Goal: Task Accomplishment & Management: Manage account settings

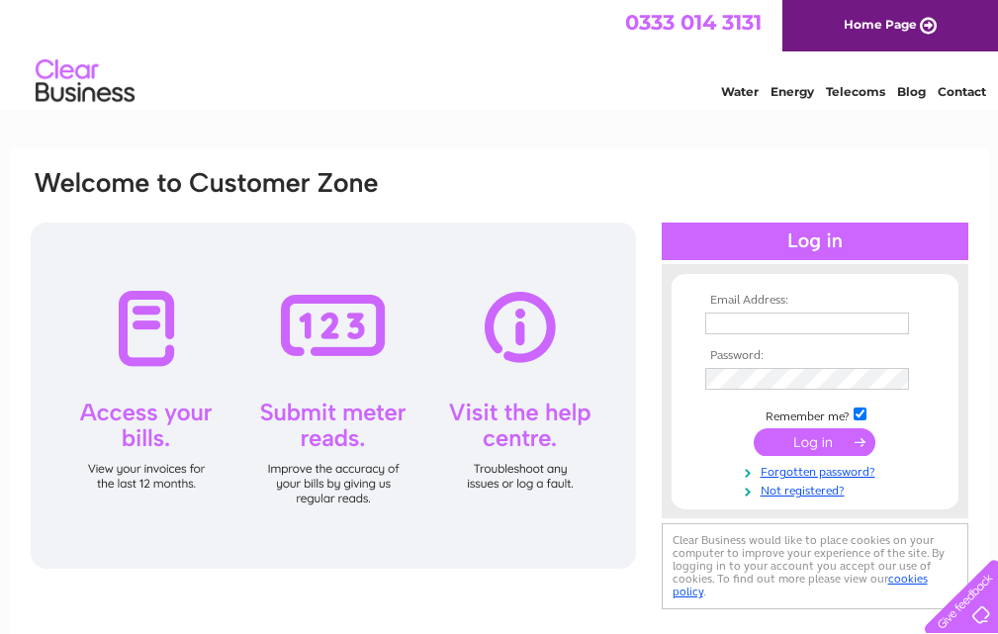
click at [770, 323] on input "text" at bounding box center [807, 323] width 204 height 22
type input "mark@coachmanscottage.com"
click at [753, 428] on input "submit" at bounding box center [814, 442] width 122 height 28
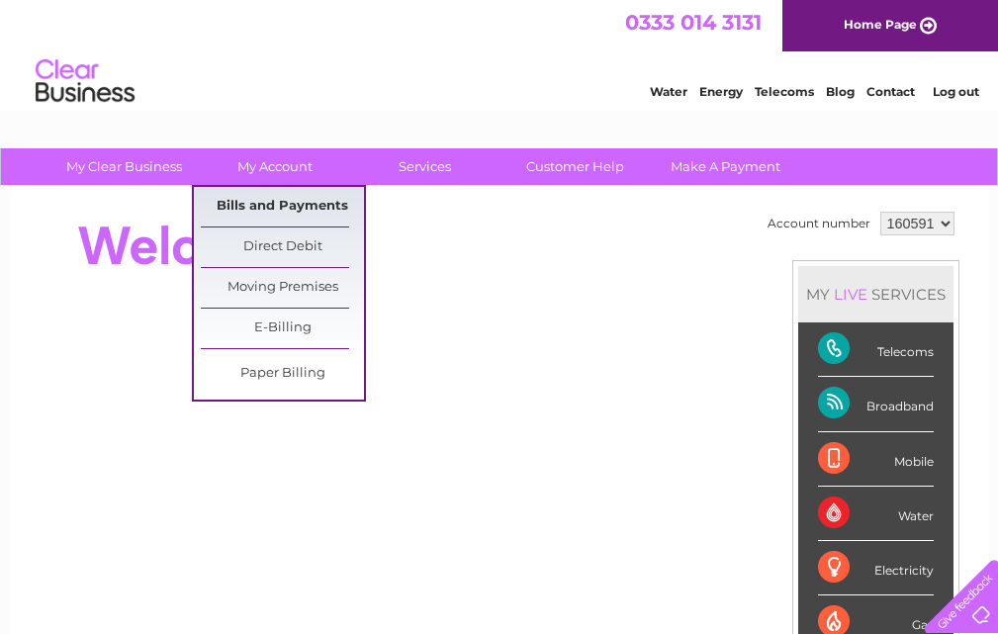
click at [278, 207] on link "Bills and Payments" at bounding box center [282, 207] width 163 height 40
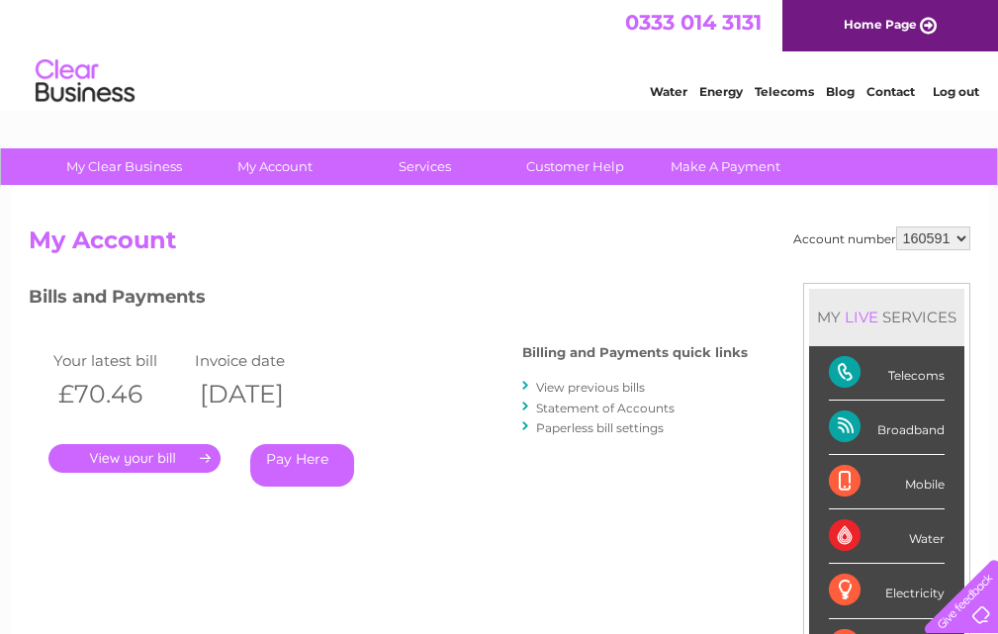
click at [147, 452] on link "." at bounding box center [134, 458] width 172 height 29
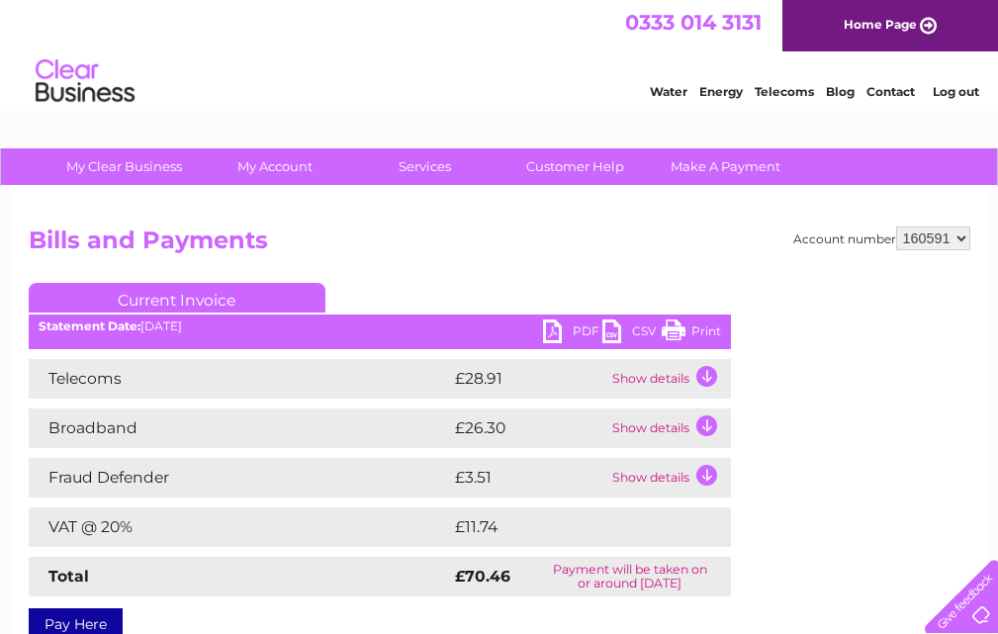
click at [552, 333] on link "PDF" at bounding box center [572, 333] width 59 height 29
click at [962, 237] on select "160591 422283" at bounding box center [933, 238] width 74 height 24
select select "422283"
click at [896, 226] on select "160591 422283" at bounding box center [933, 238] width 74 height 24
click at [570, 331] on link "PDF" at bounding box center [572, 333] width 59 height 29
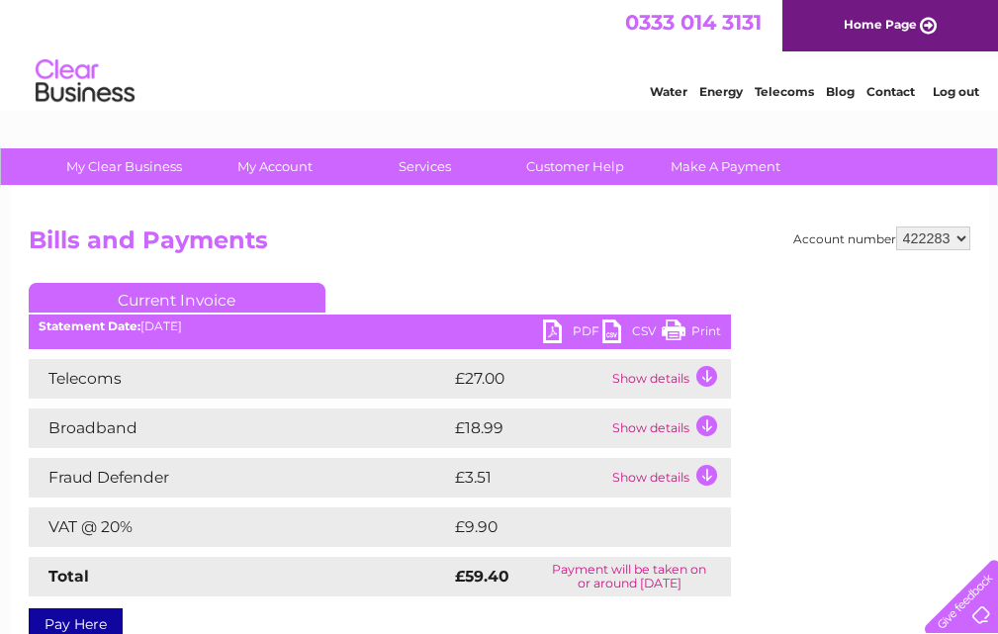
click at [949, 92] on link "Log out" at bounding box center [955, 91] width 46 height 15
